Goal: Check status: Check status

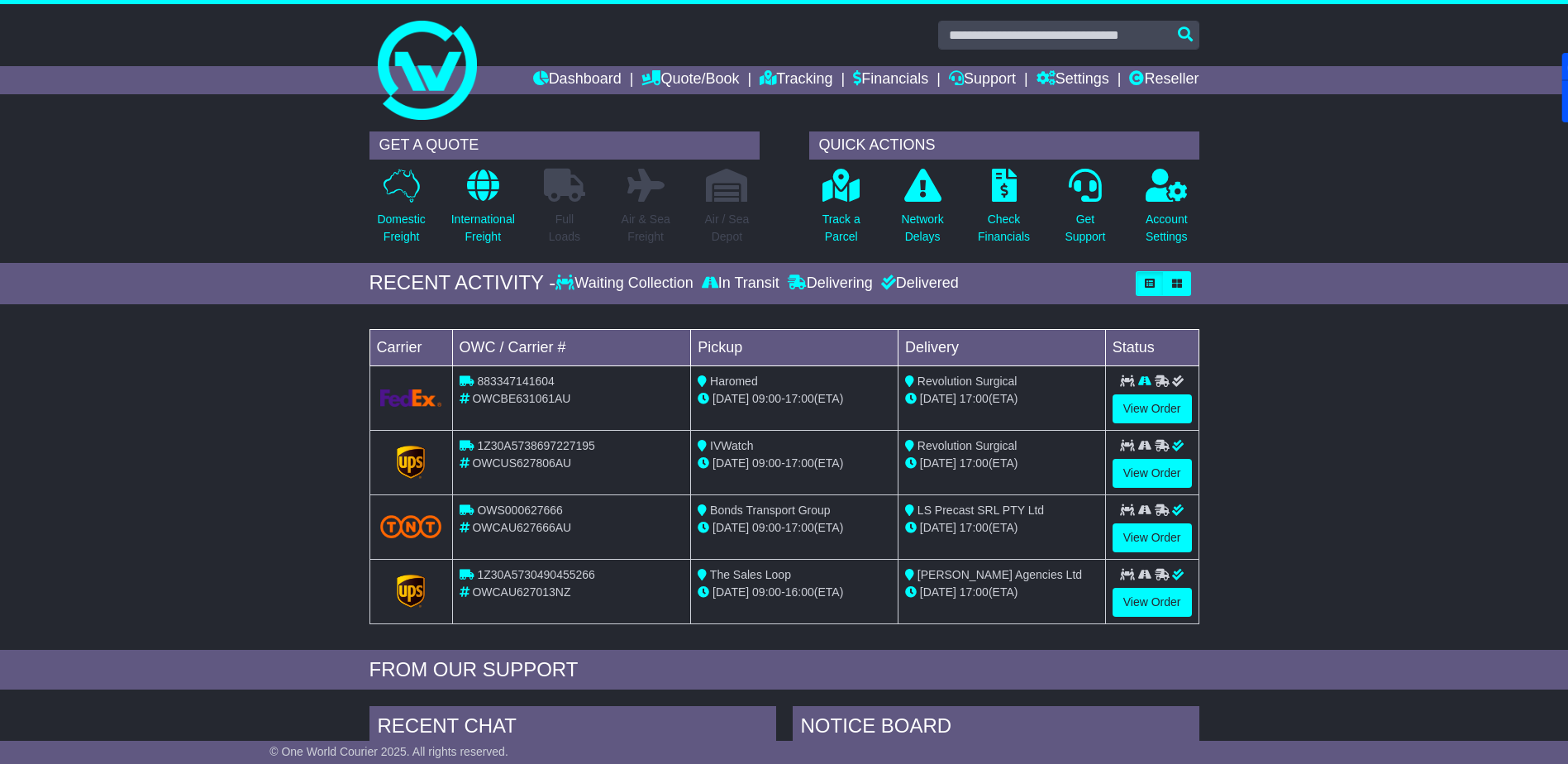
click at [562, 78] on link "Dashboard" at bounding box center [578, 80] width 89 height 28
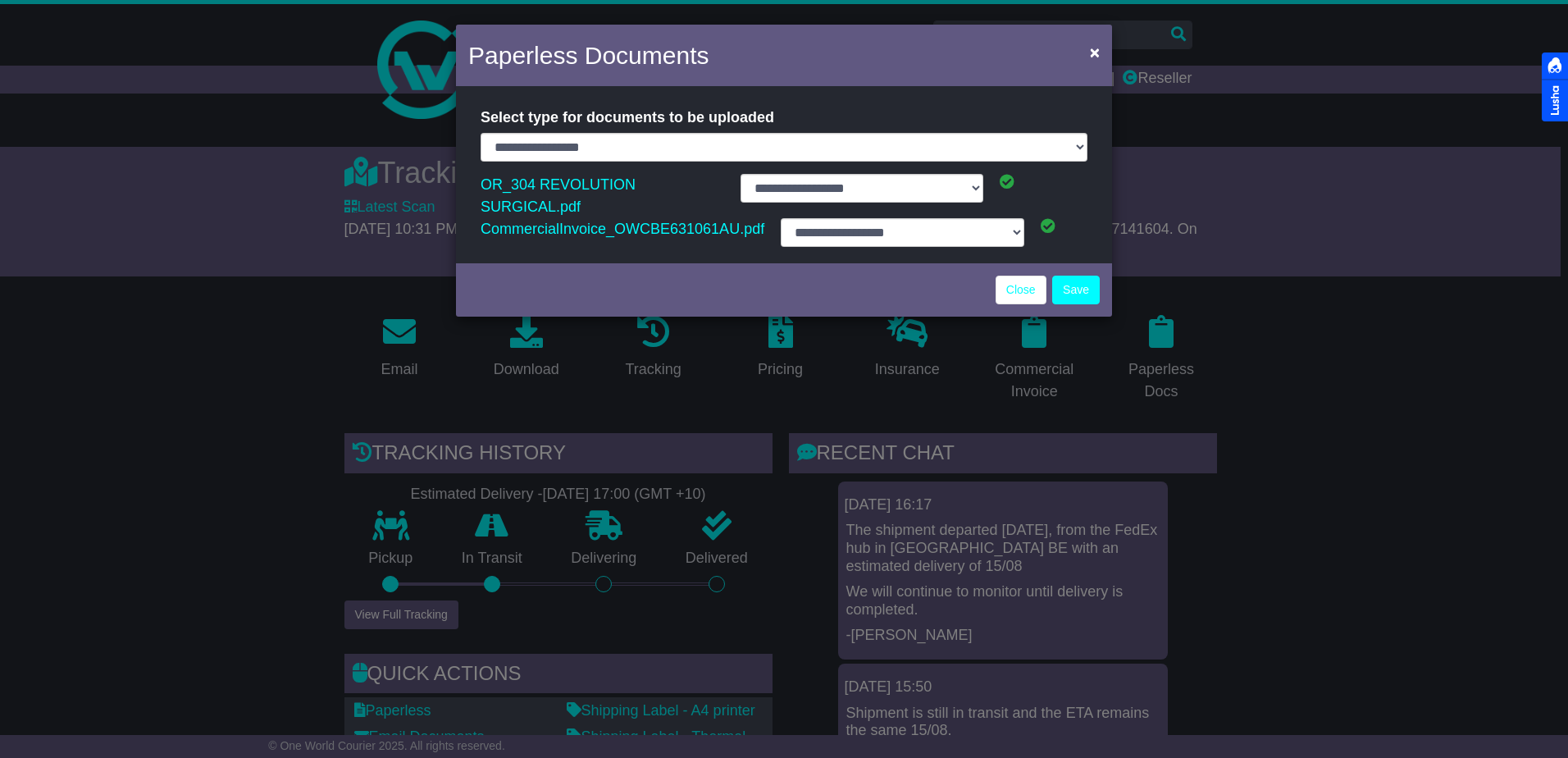
select select "**********"
click at [1092, 51] on span "×" at bounding box center [1095, 53] width 10 height 19
